Goal: Communication & Community: Answer question/provide support

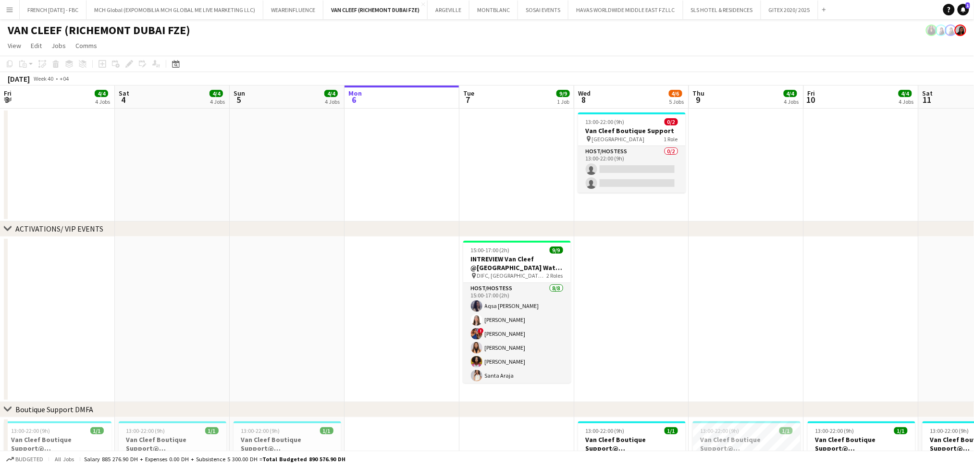
scroll to position [0, 229]
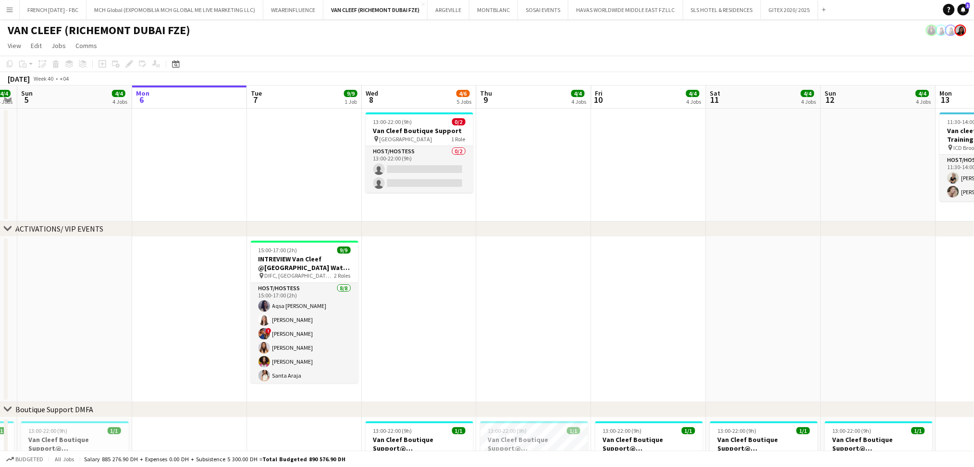
drag, startPoint x: 392, startPoint y: 361, endPoint x: 418, endPoint y: 361, distance: 25.5
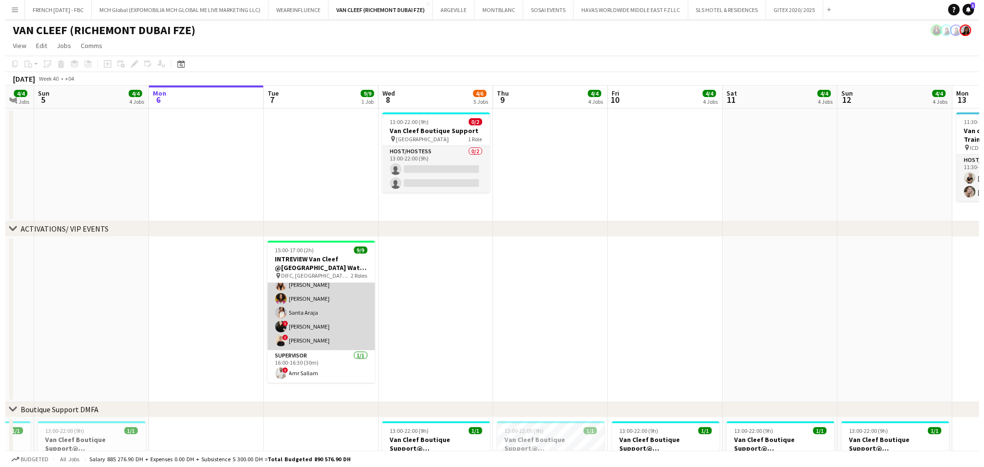
scroll to position [0, 0]
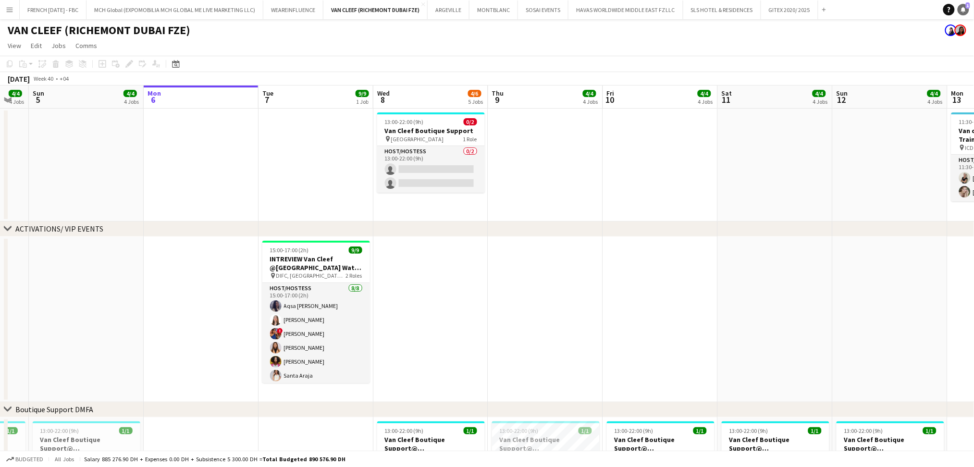
click at [965, 9] on icon at bounding box center [963, 9] width 5 height 5
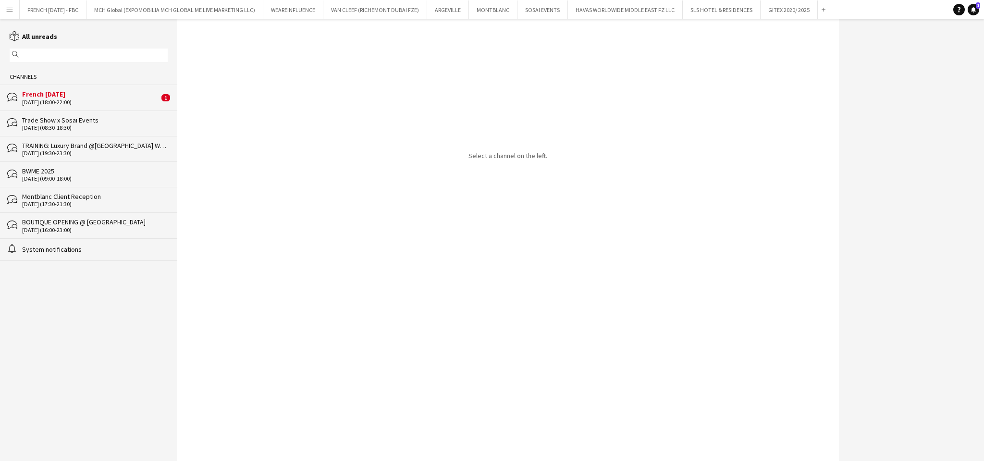
click at [81, 90] on div "French [DATE]" at bounding box center [90, 94] width 137 height 9
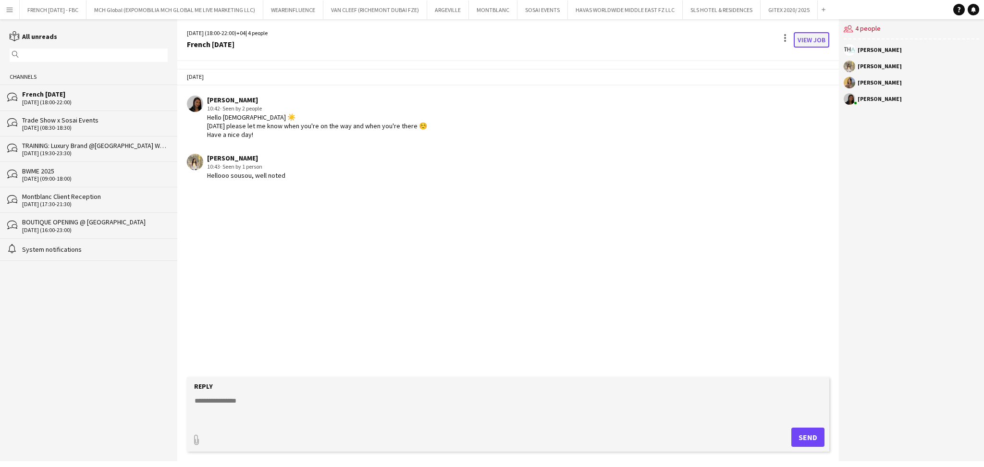
click at [799, 37] on link "View Job" at bounding box center [812, 39] width 36 height 15
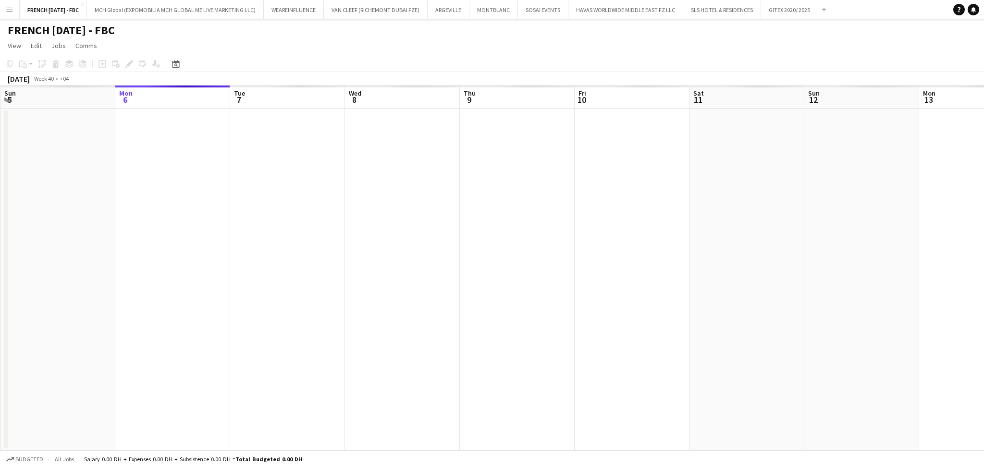
scroll to position [0, 331]
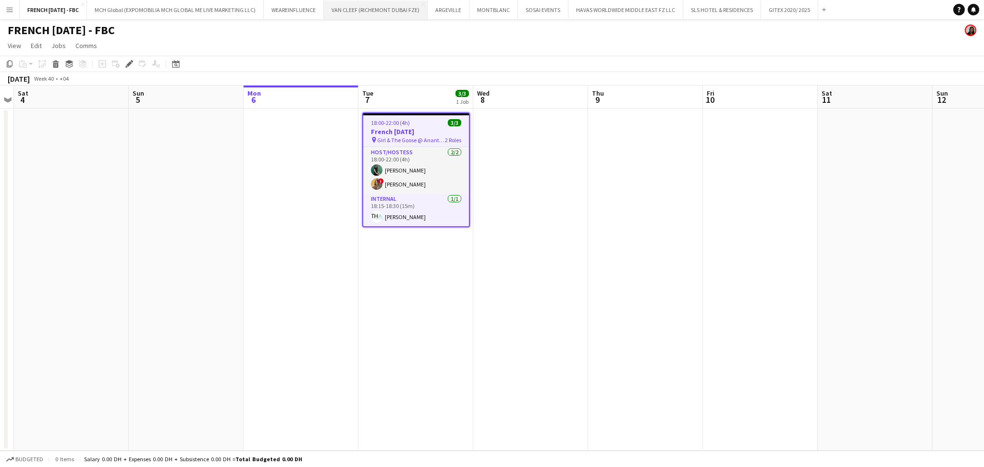
click at [358, 11] on button "VAN CLEEF (RICHEMONT DUBAI FZE) Close" at bounding box center [376, 9] width 104 height 19
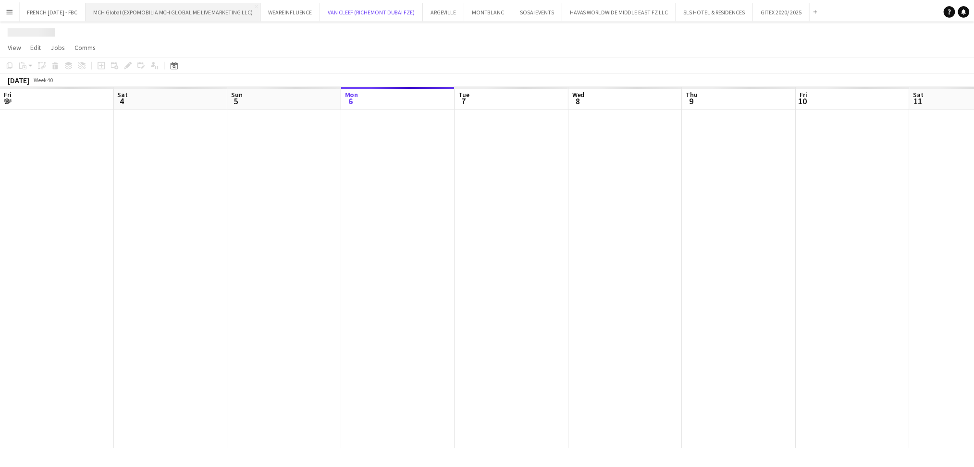
scroll to position [0, 229]
